Goal: Browse casually: Explore the website without a specific task or goal

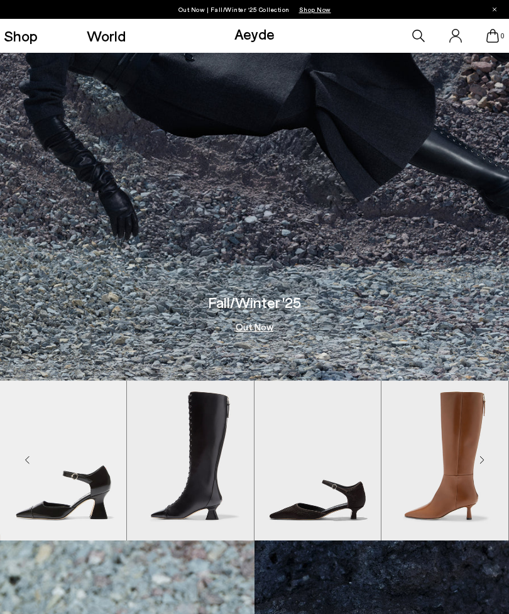
scroll to position [252, 0]
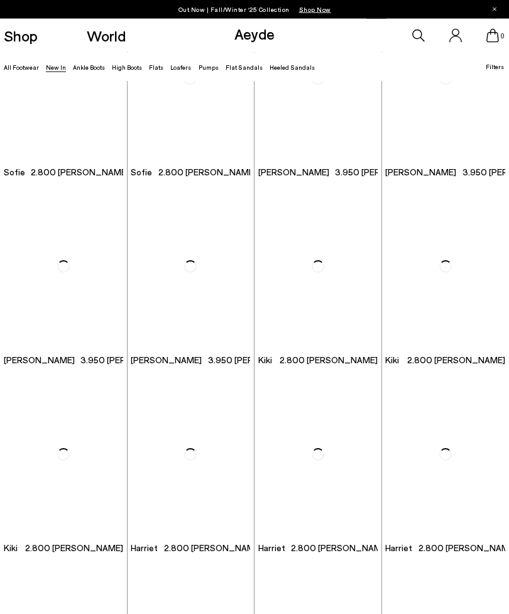
scroll to position [2572, 0]
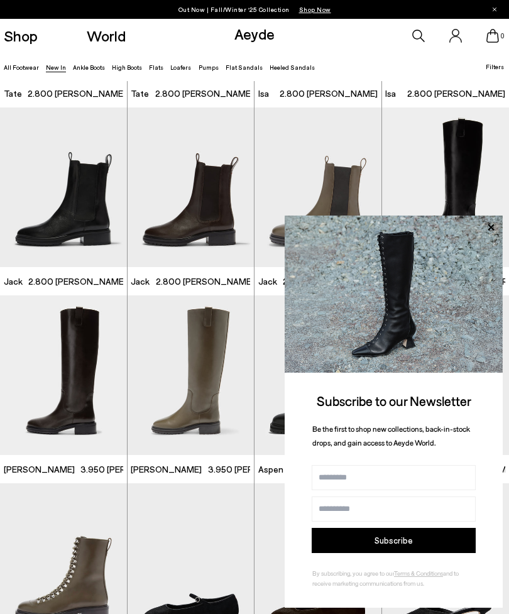
scroll to position [3729, 0]
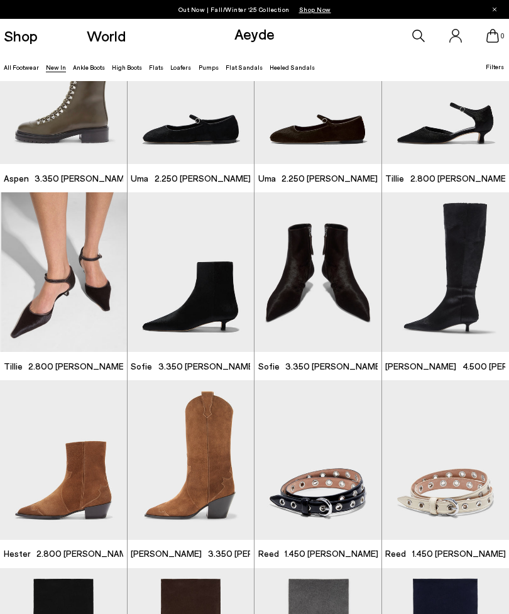
scroll to position [4207, 0]
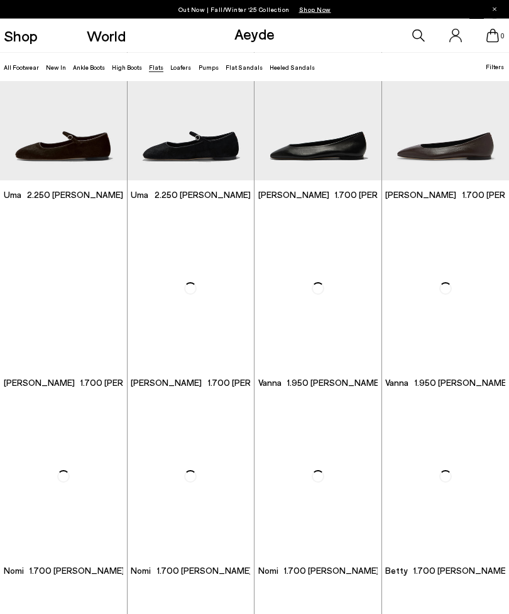
scroll to position [62, 0]
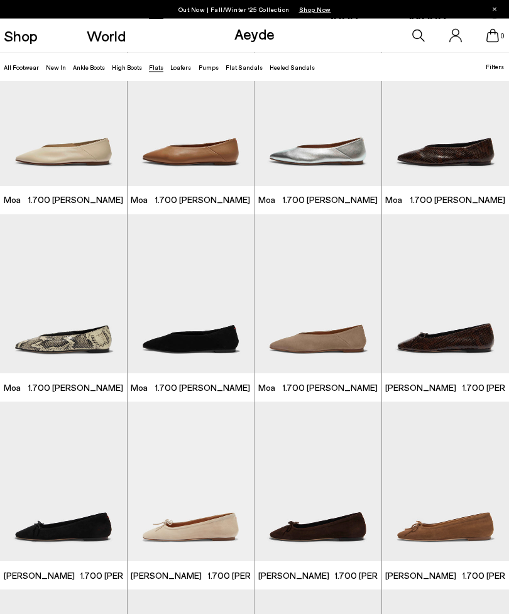
scroll to position [1369, 0]
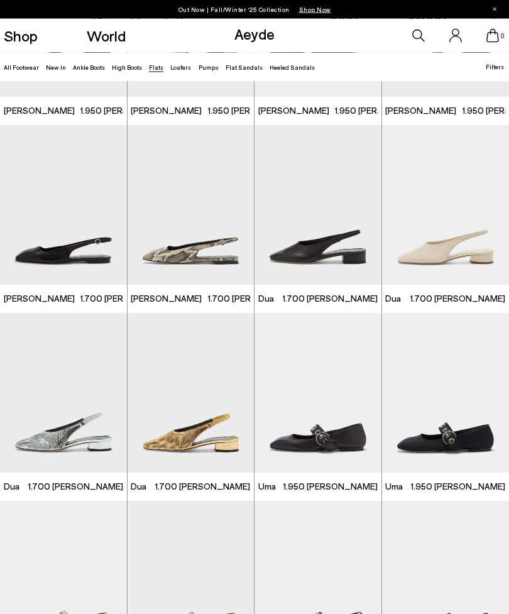
scroll to position [2772, 0]
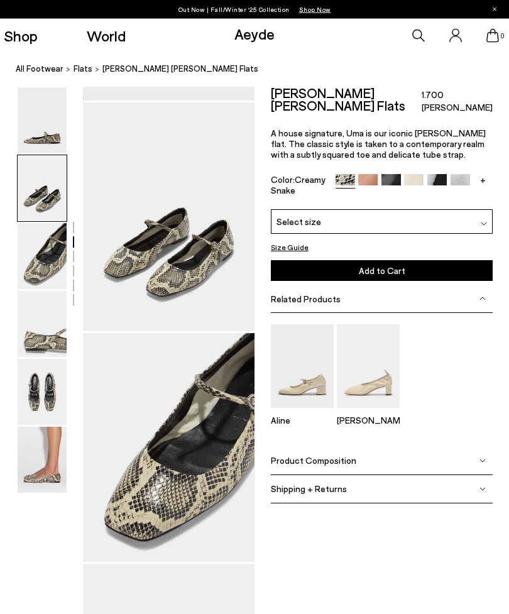
scroll to position [205, 16]
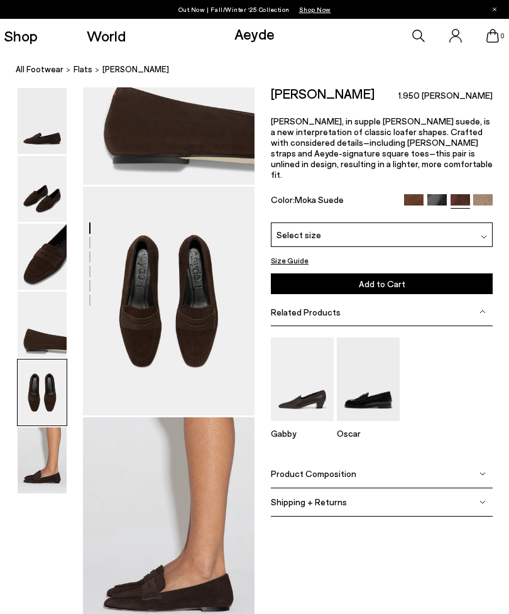
scroll to position [822, 0]
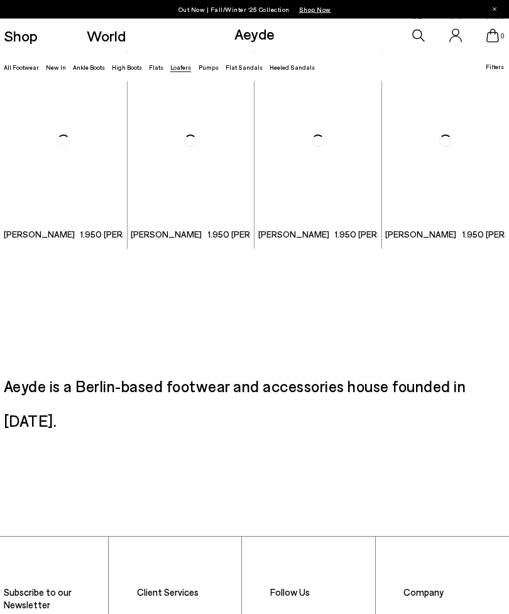
scroll to position [1335, 0]
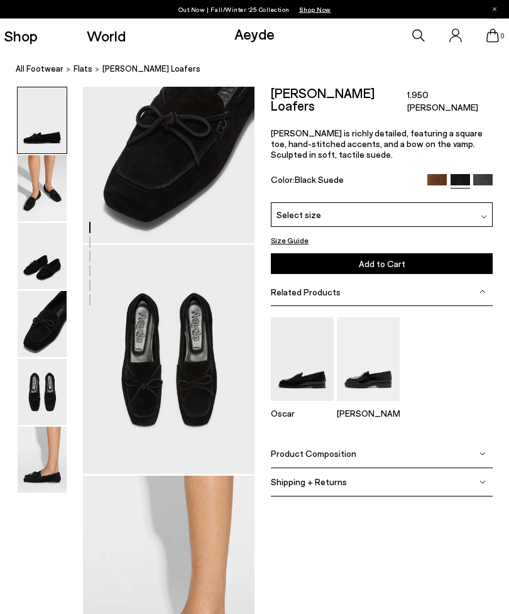
scroll to position [804, 0]
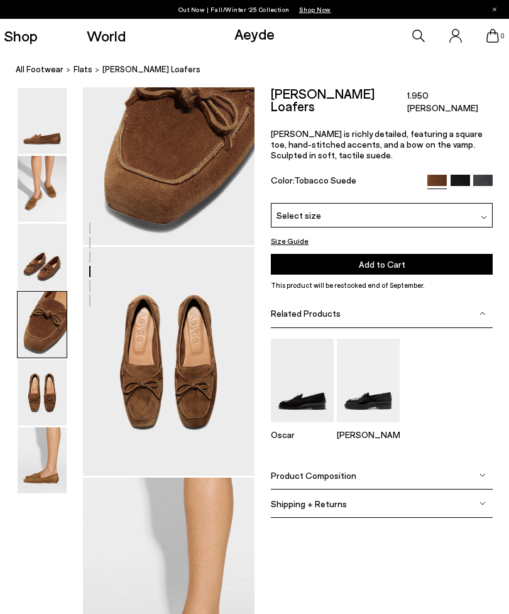
scroll to position [741, 0]
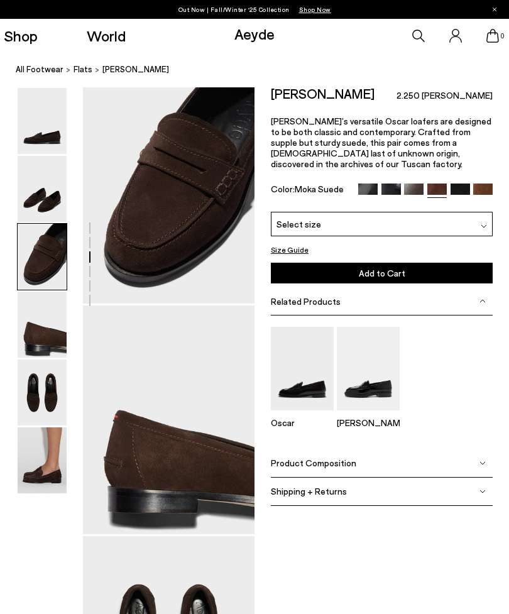
scroll to position [473, 0]
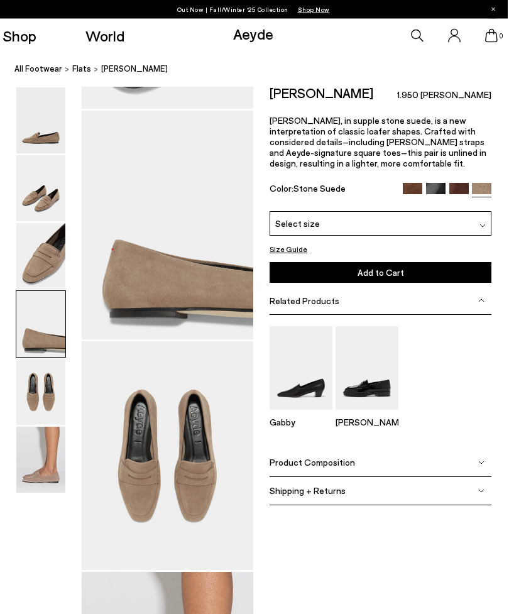
scroll to position [660, 16]
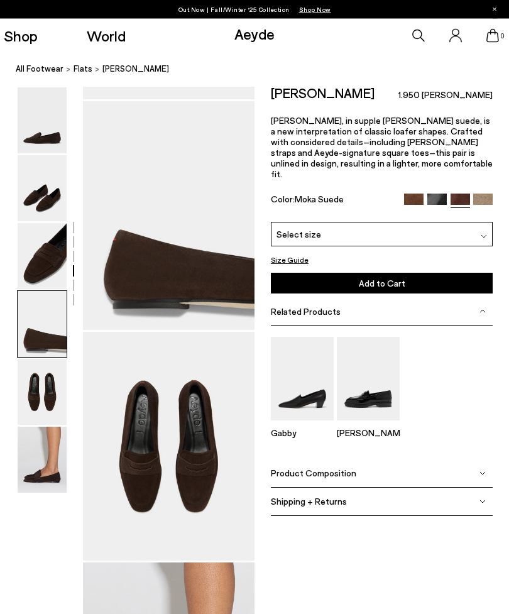
scroll to position [676, 16]
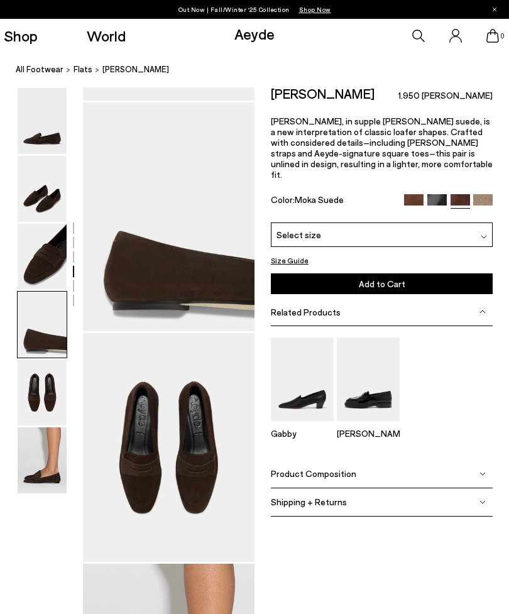
click at [28, 72] on link "All Footwear" at bounding box center [40, 69] width 48 height 13
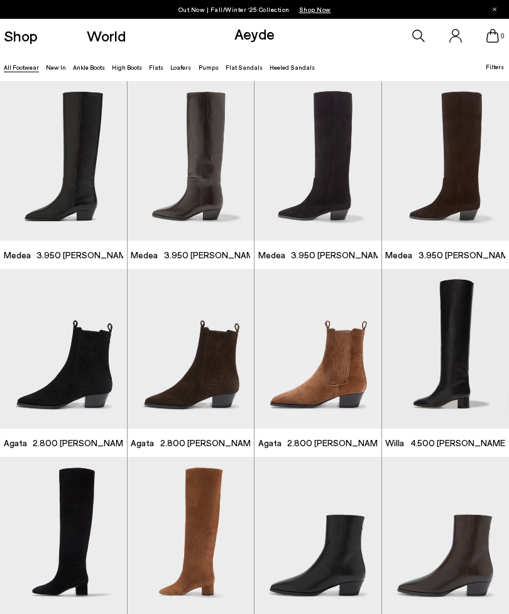
click at [85, 70] on link "Ankle Boots" at bounding box center [89, 67] width 32 height 8
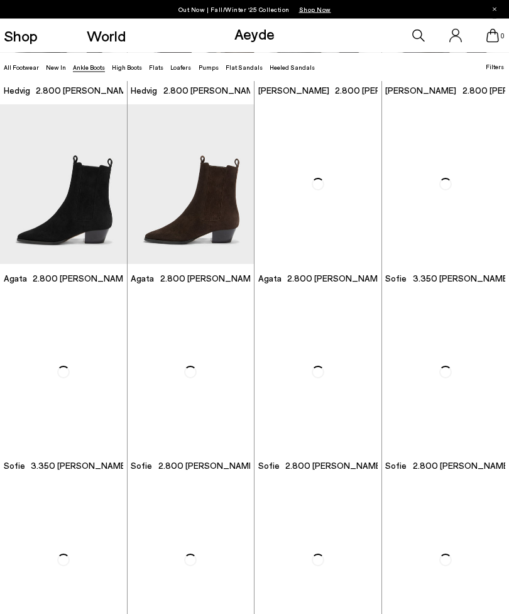
scroll to position [353, 0]
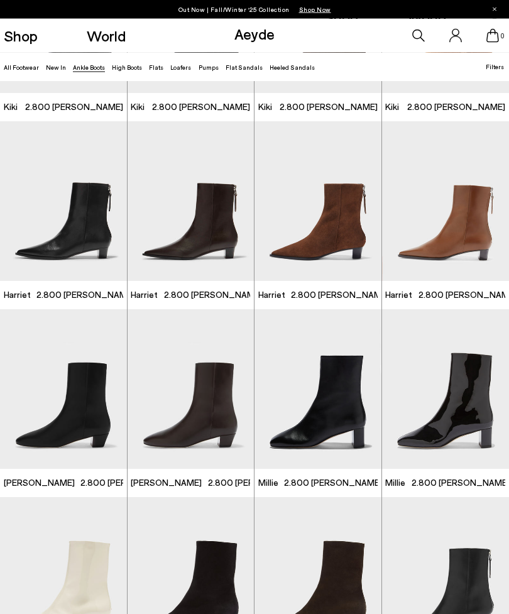
scroll to position [1158, 0]
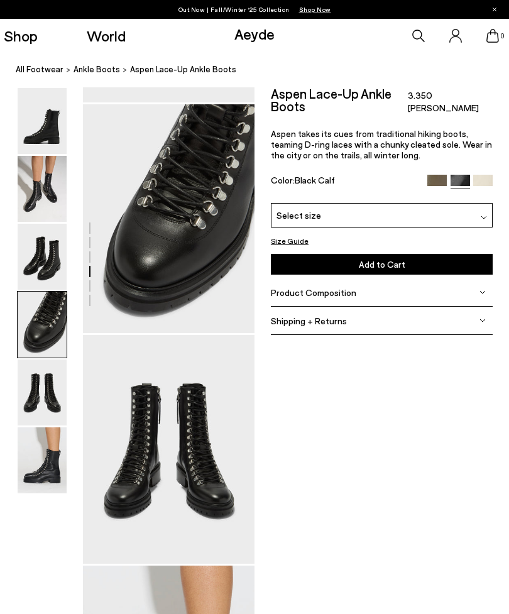
scroll to position [624, 0]
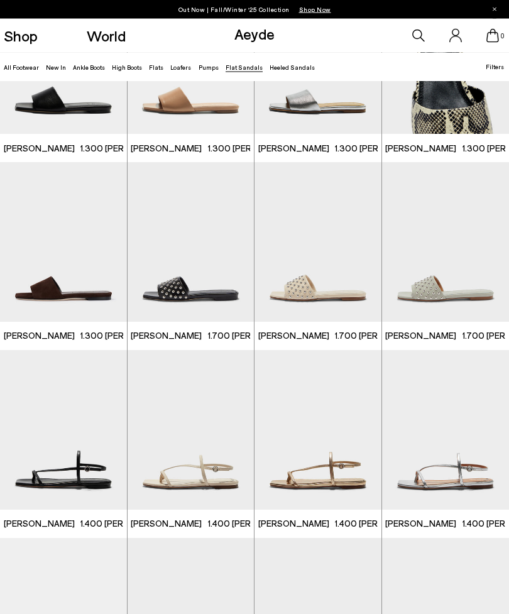
scroll to position [479, 0]
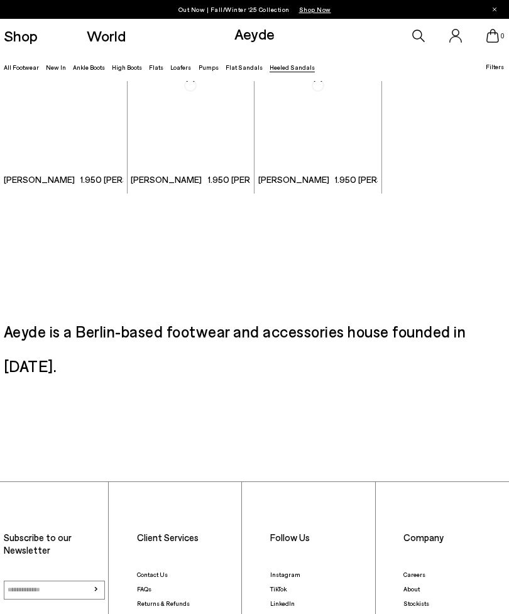
scroll to position [1763, 0]
